Goal: Task Accomplishment & Management: Manage account settings

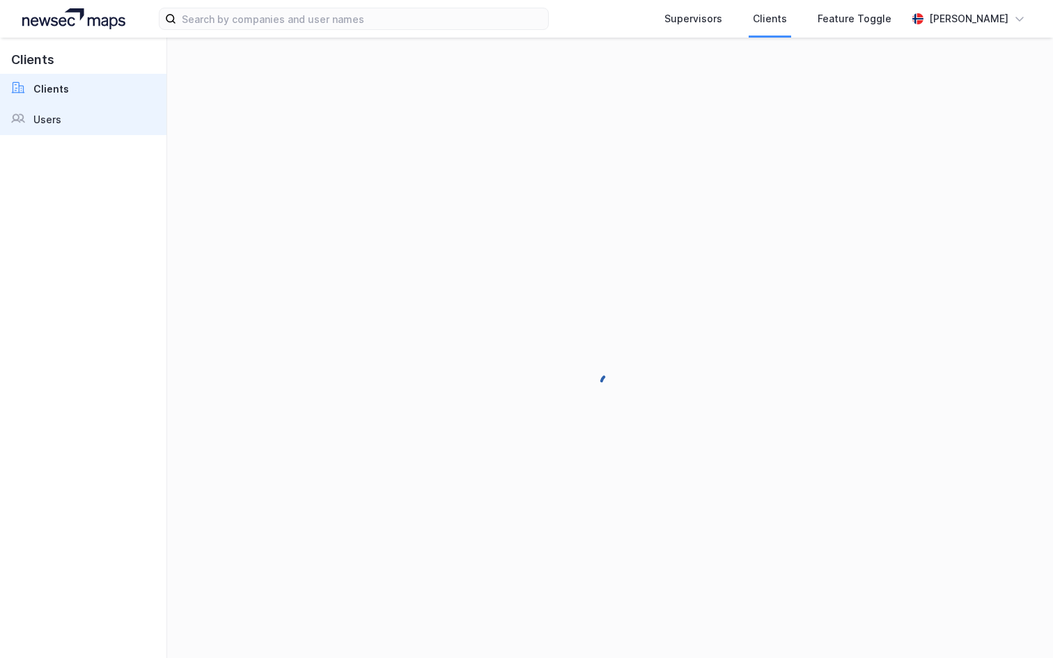
click at [54, 118] on div "Users" at bounding box center [47, 119] width 28 height 17
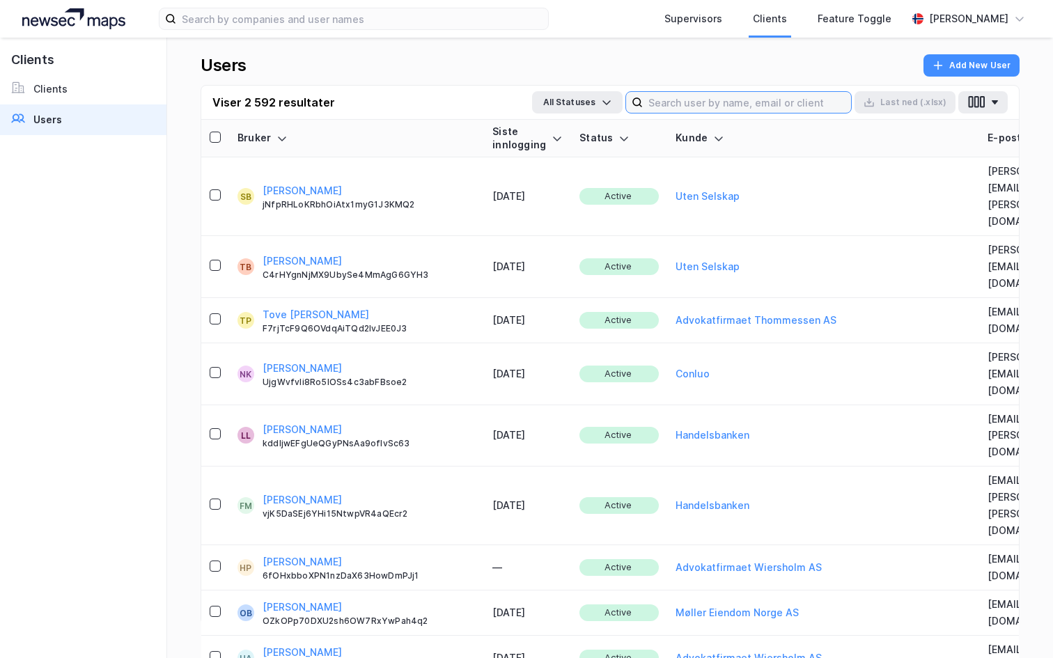
click at [732, 104] on input at bounding box center [747, 102] width 208 height 21
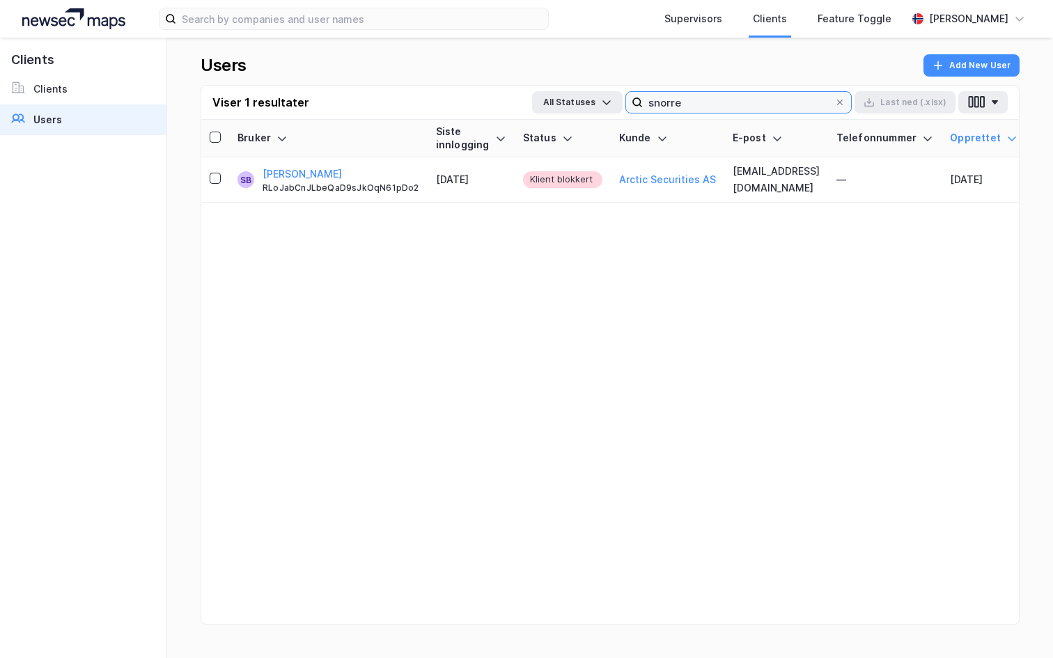
click at [695, 110] on input "snorre" at bounding box center [738, 102] width 191 height 21
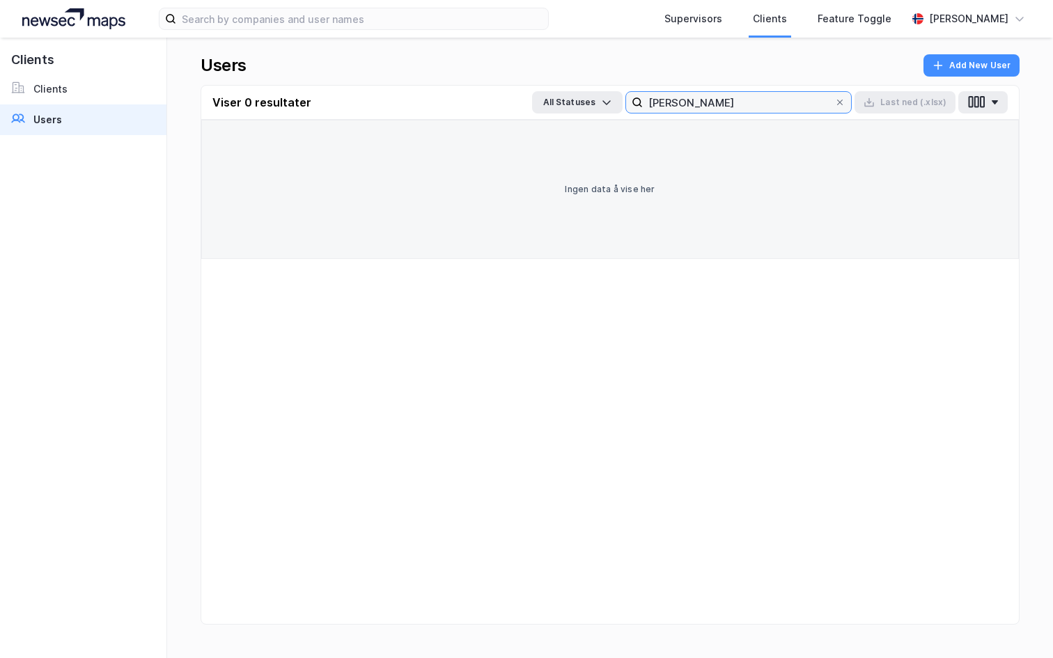
click at [698, 105] on input "[PERSON_NAME]" at bounding box center [738, 102] width 191 height 21
drag, startPoint x: 686, startPoint y: 104, endPoint x: 768, endPoint y: 104, distance: 82.1
click at [765, 104] on input "[PERSON_NAME]" at bounding box center [738, 102] width 191 height 21
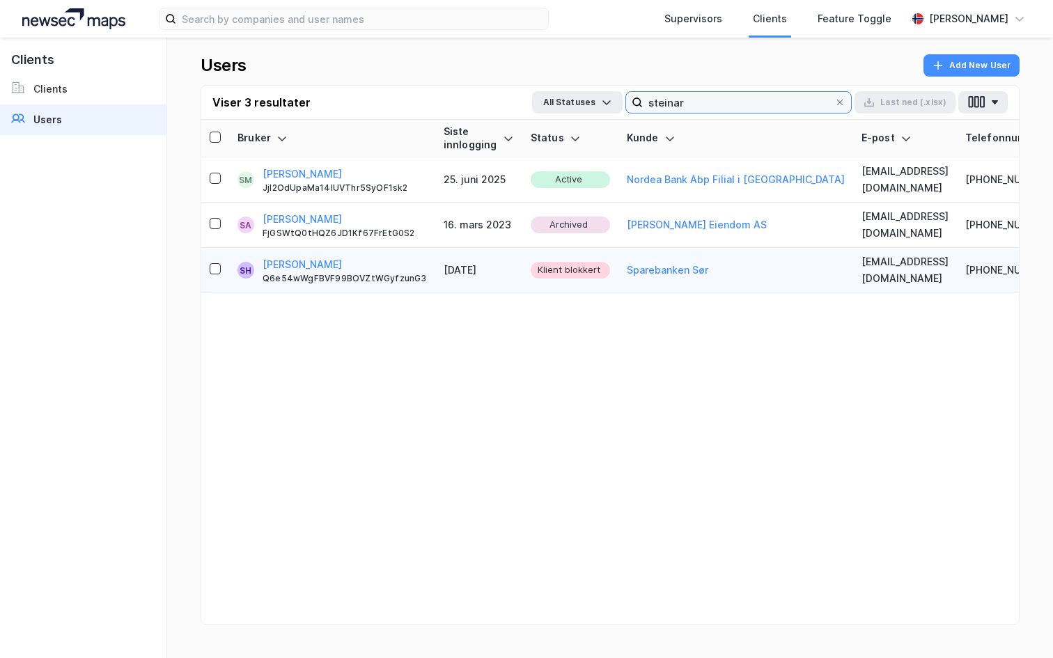
type input "steinar"
